Goal: Task Accomplishment & Management: Manage account settings

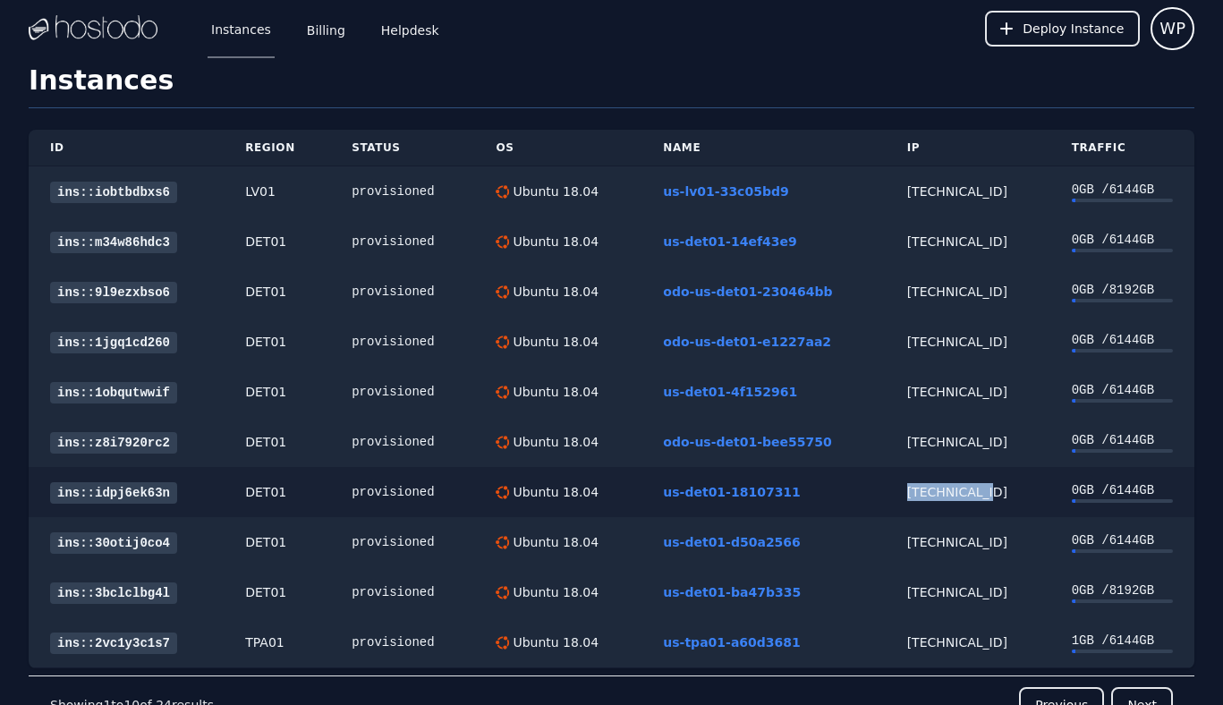
click at [106, 488] on link "ins::idpj6ek63n" at bounding box center [113, 492] width 127 height 21
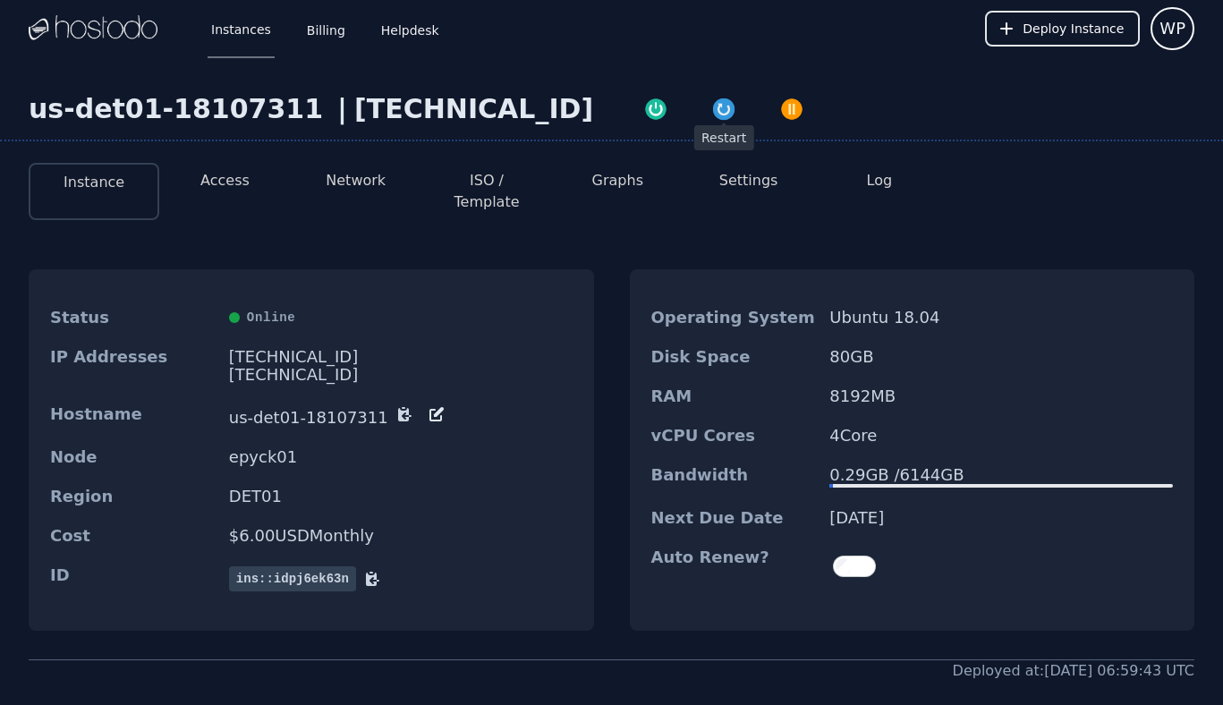
click at [711, 114] on img "button" at bounding box center [723, 109] width 25 height 25
click at [402, 101] on div "[TECHNICAL_ID]" at bounding box center [473, 109] width 239 height 32
copy div "[TECHNICAL_ID]"
